Goal: Transaction & Acquisition: Purchase product/service

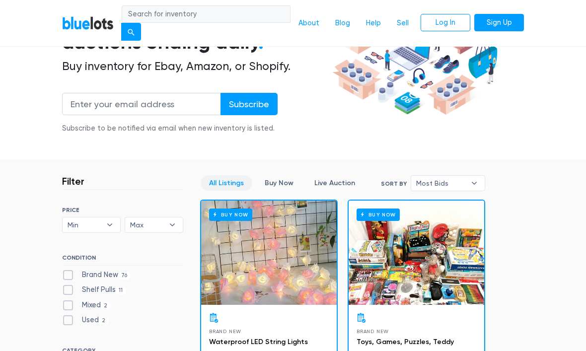
scroll to position [122, 0]
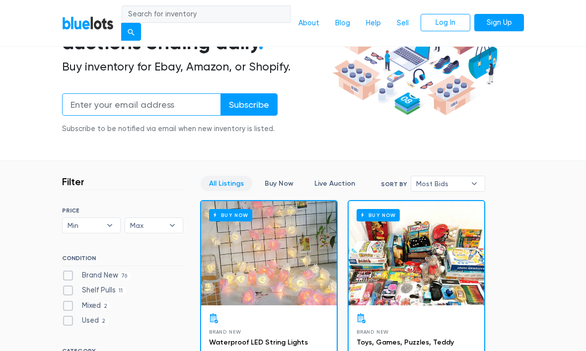
click at [185, 106] on input "email" at bounding box center [141, 104] width 159 height 22
type input "[EMAIL_ADDRESS][DOMAIN_NAME]"
click at [264, 109] on input "Subscribe" at bounding box center [249, 104] width 57 height 22
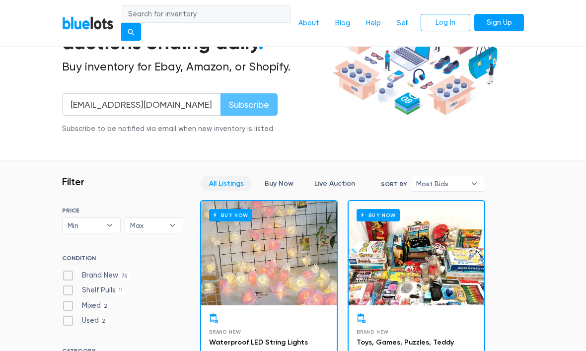
scroll to position [123, 0]
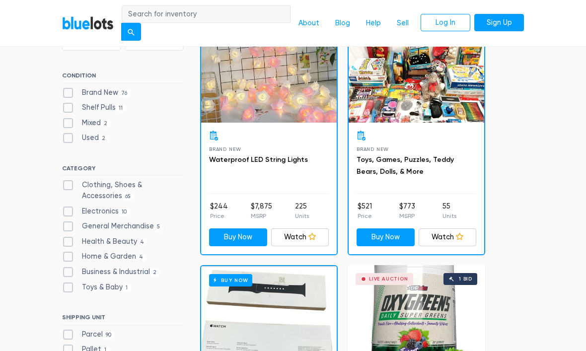
scroll to position [330, 0]
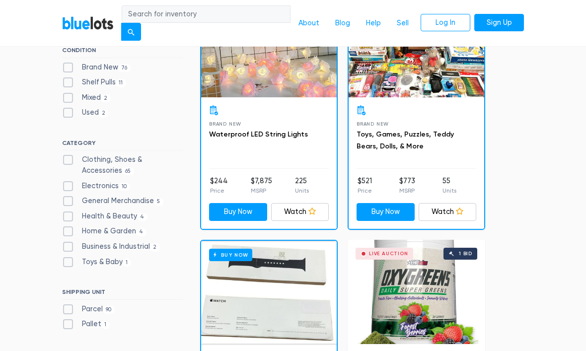
click at [74, 185] on label "Electronics 10" at bounding box center [96, 186] width 68 height 11
click at [69, 185] on input "Electronics 10" at bounding box center [65, 184] width 6 height 6
checkbox input "true"
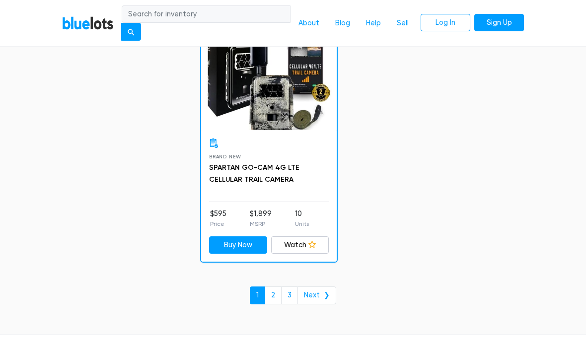
scroll to position [6459, 0]
click at [285, 287] on link "3" at bounding box center [289, 296] width 17 height 18
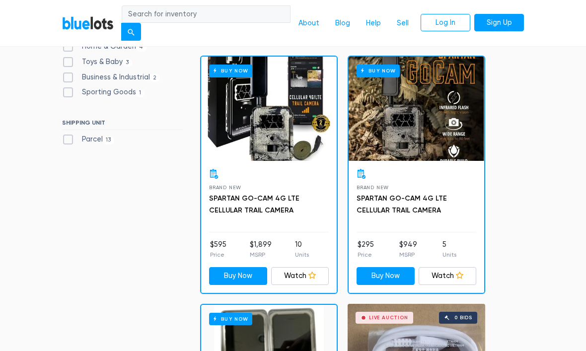
scroll to position [513, 0]
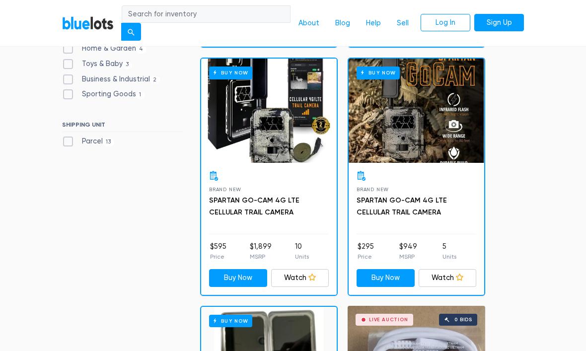
click at [305, 171] on div at bounding box center [269, 176] width 120 height 10
click at [246, 275] on link "Buy Now" at bounding box center [238, 278] width 58 height 18
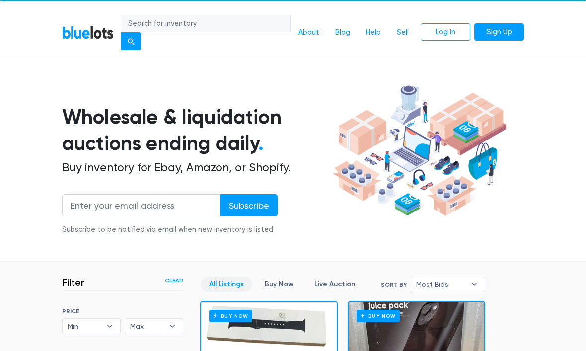
scroll to position [0, 0]
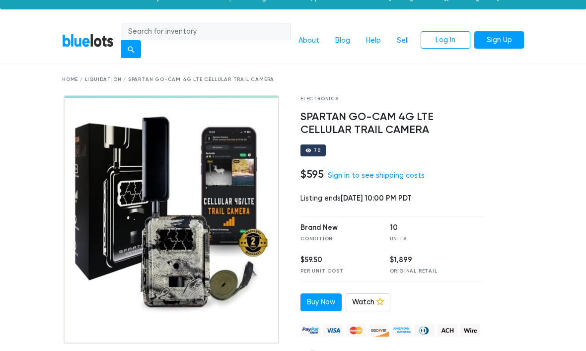
scroll to position [19, 0]
